Goal: Information Seeking & Learning: Find contact information

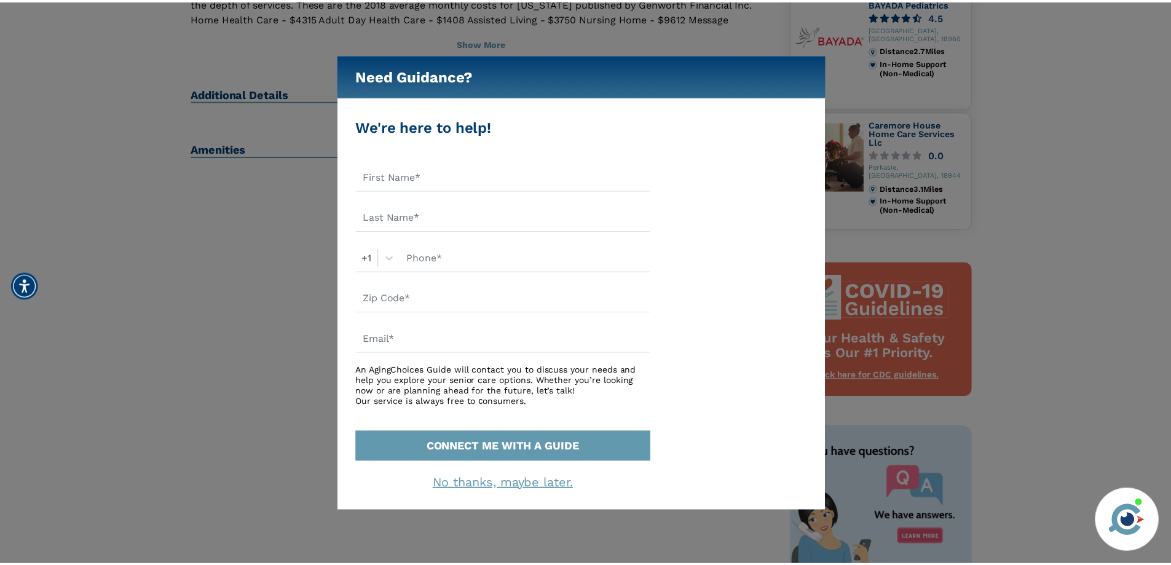
scroll to position [430, 0]
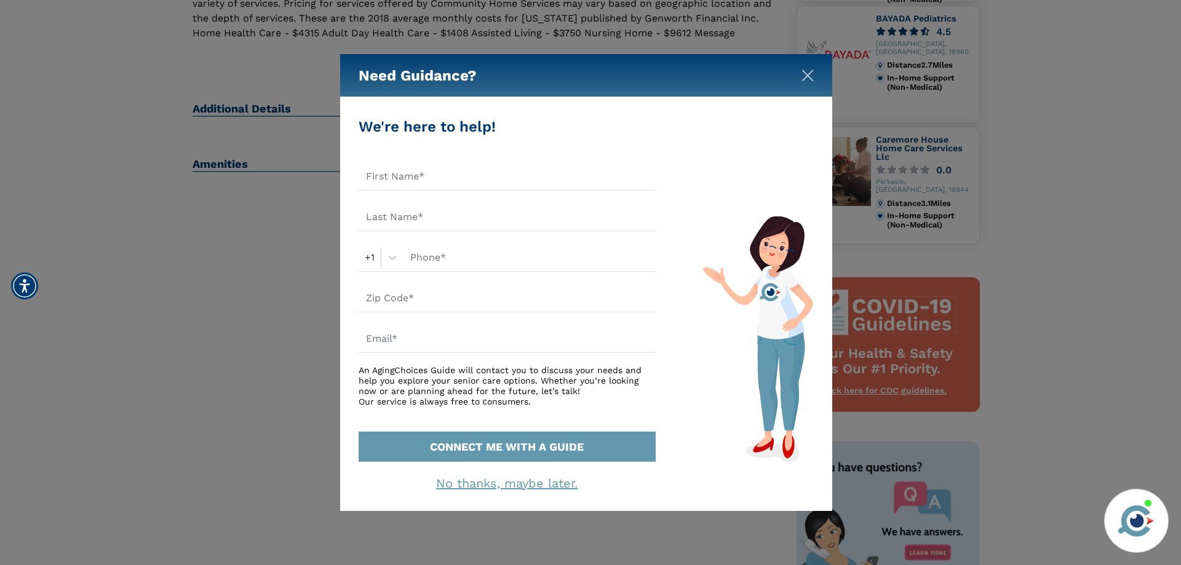
click at [804, 80] on img "Close" at bounding box center [807, 75] width 12 height 12
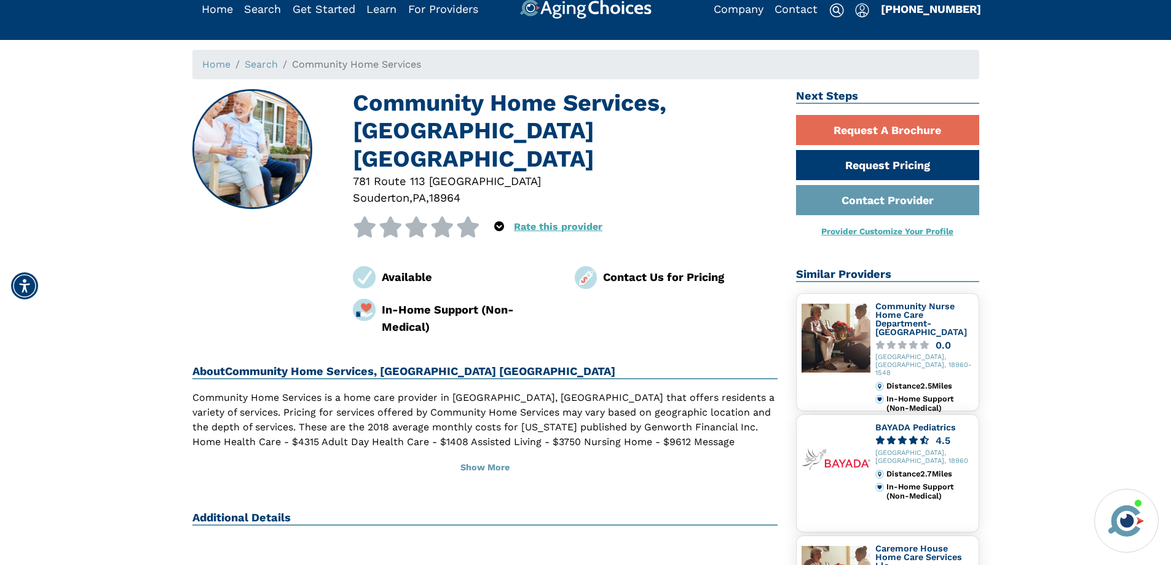
scroll to position [0, 0]
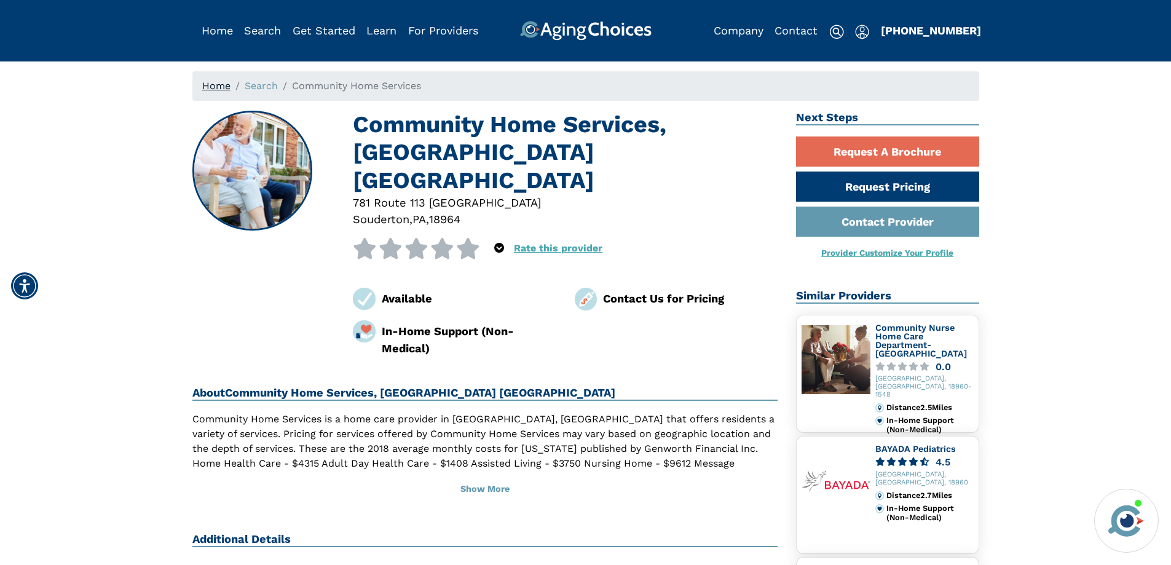
click at [221, 88] on link "Home" at bounding box center [216, 86] width 28 height 12
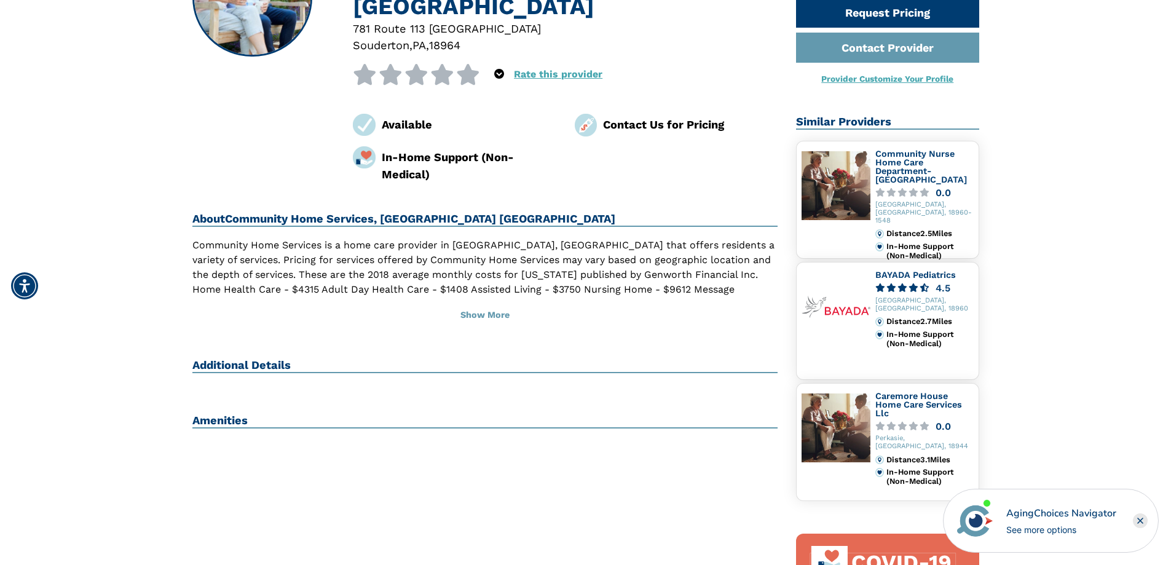
scroll to position [184, 0]
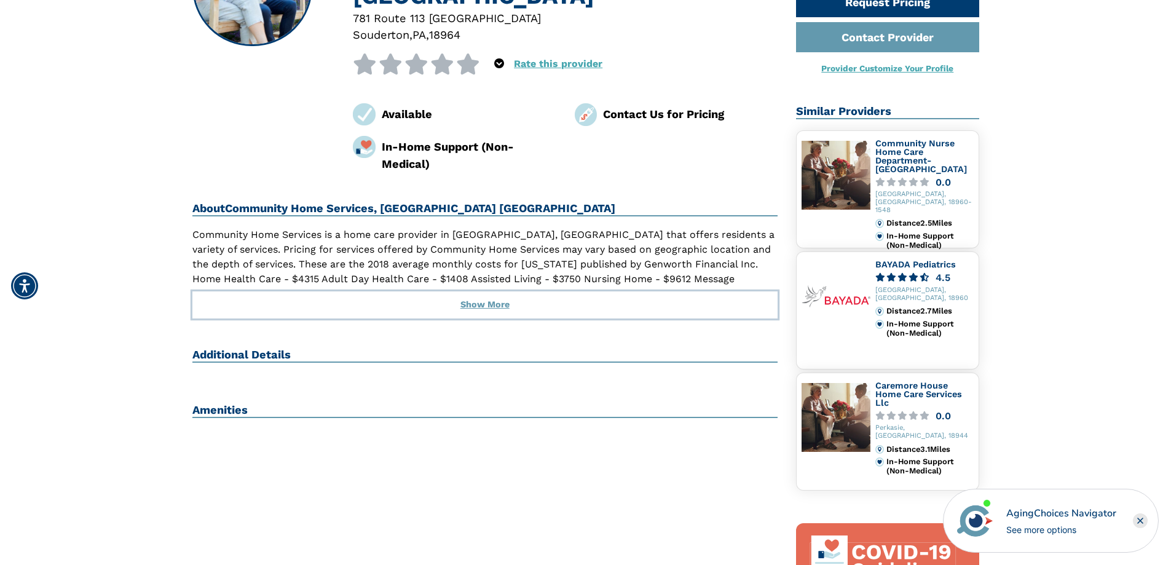
click at [477, 291] on button "Show More" at bounding box center [485, 304] width 586 height 27
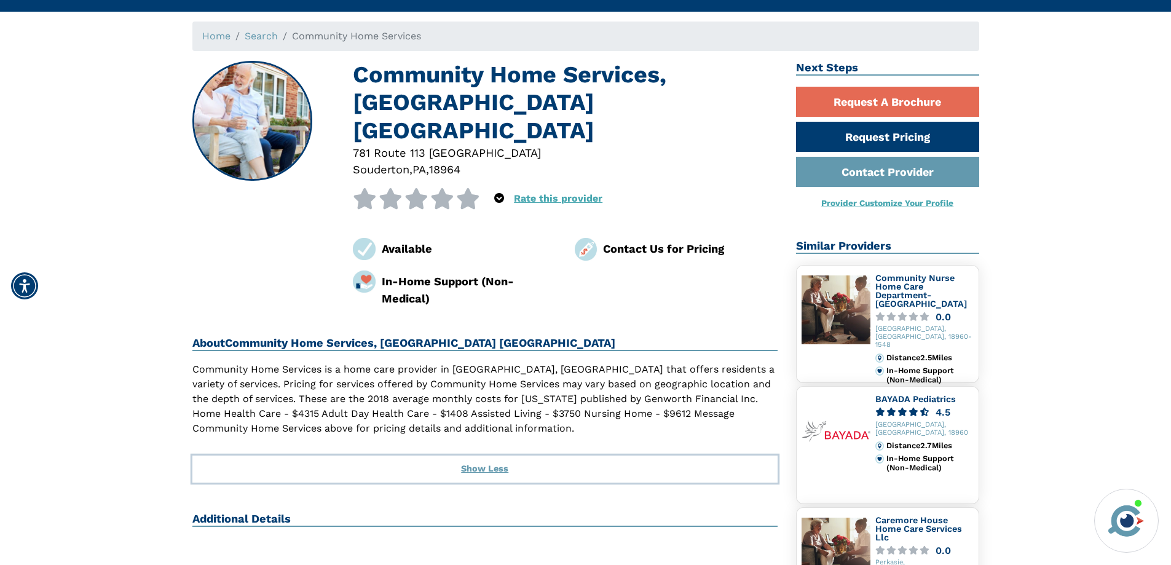
scroll to position [0, 0]
